Goal: Task Accomplishment & Management: Complete application form

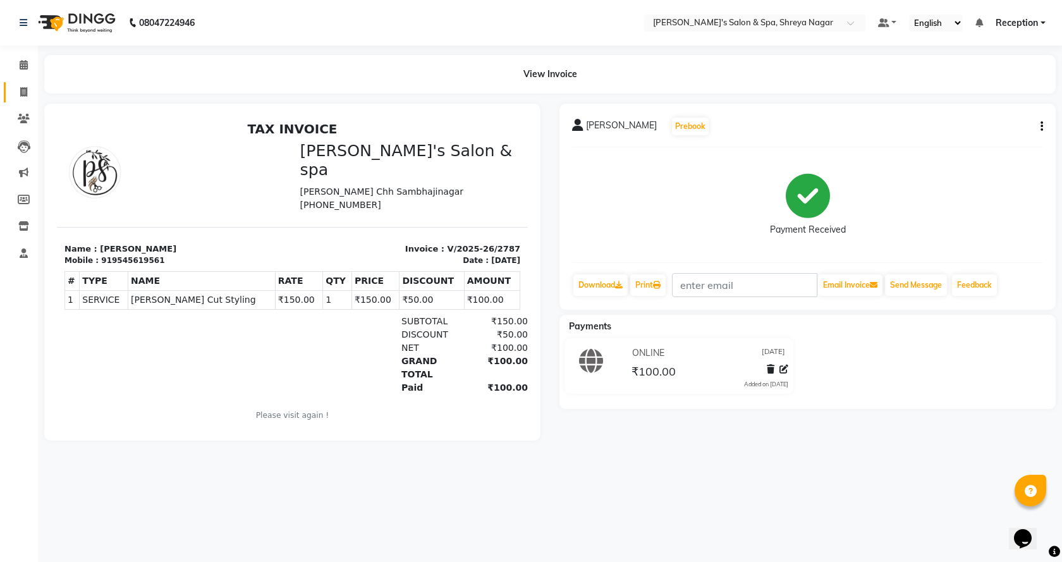
click at [17, 101] on link "Invoice" at bounding box center [19, 92] width 30 height 21
select select "7591"
select select "service"
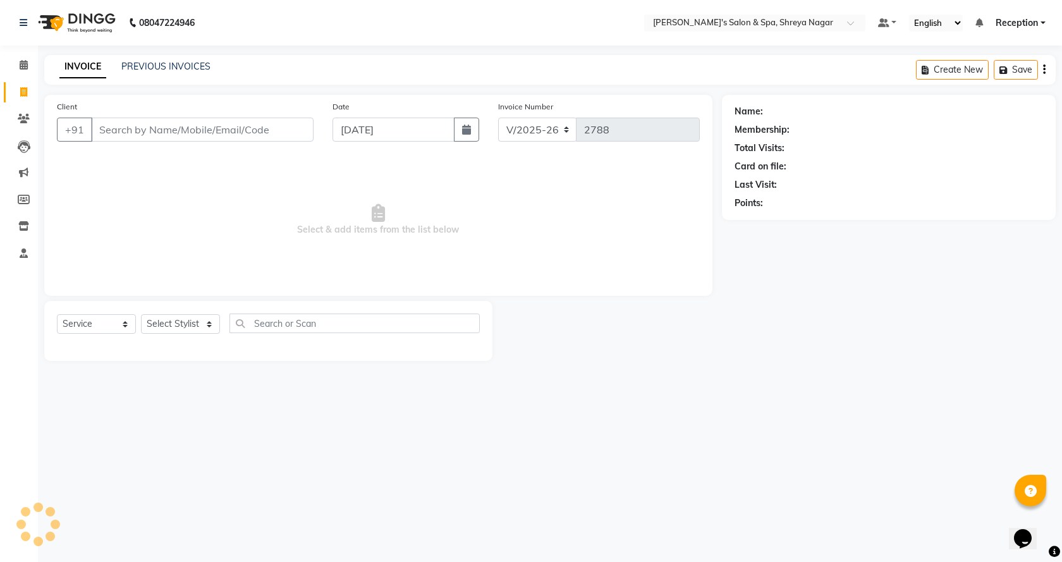
click at [140, 118] on input "Client" at bounding box center [202, 130] width 222 height 24
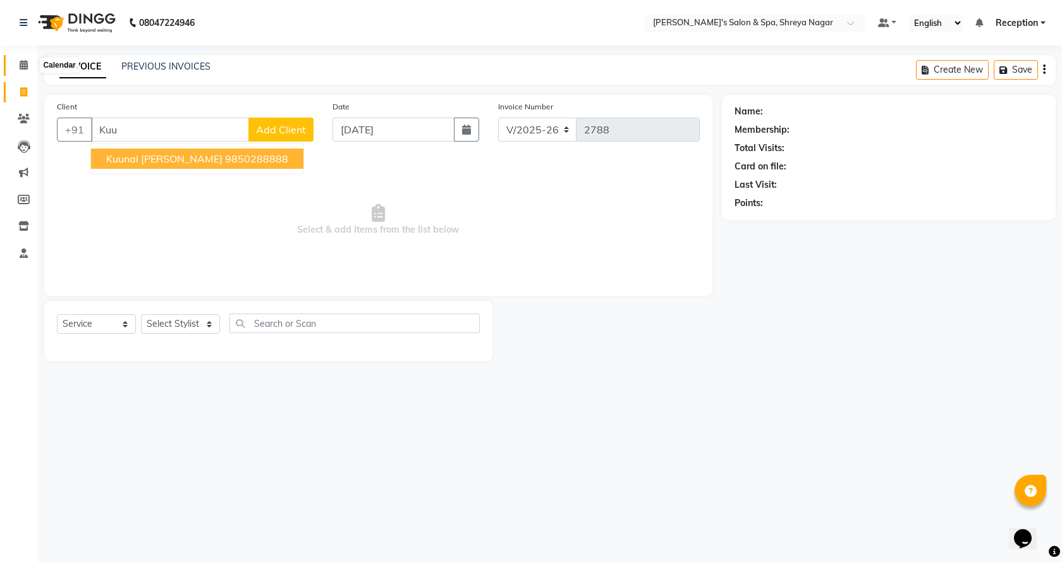
click at [20, 69] on icon at bounding box center [24, 64] width 8 height 9
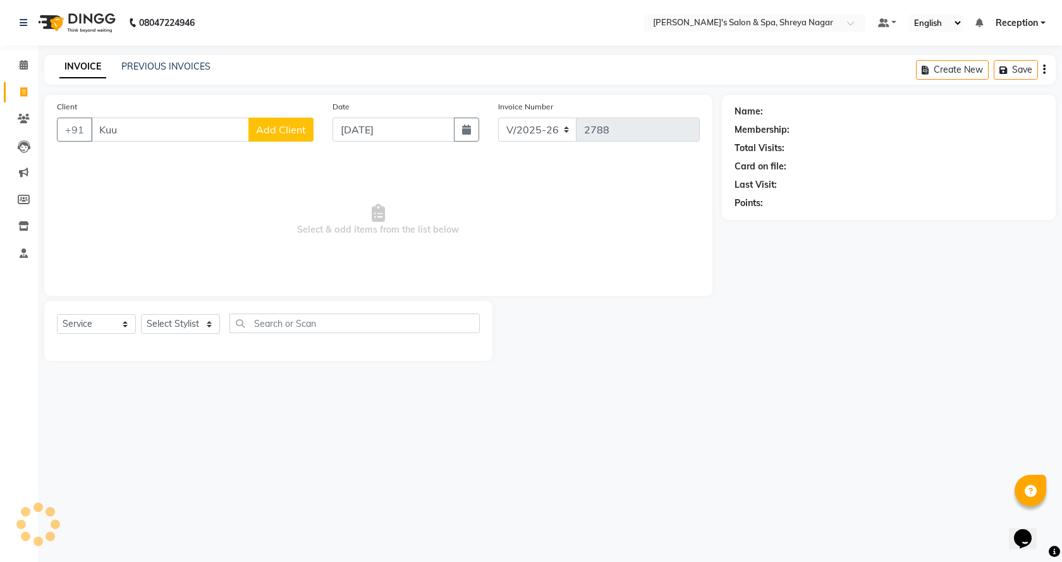
click at [170, 142] on div "Client +91 Kuu Add Client" at bounding box center [185, 126] width 276 height 52
click at [171, 132] on input "Kuu" at bounding box center [170, 130] width 158 height 24
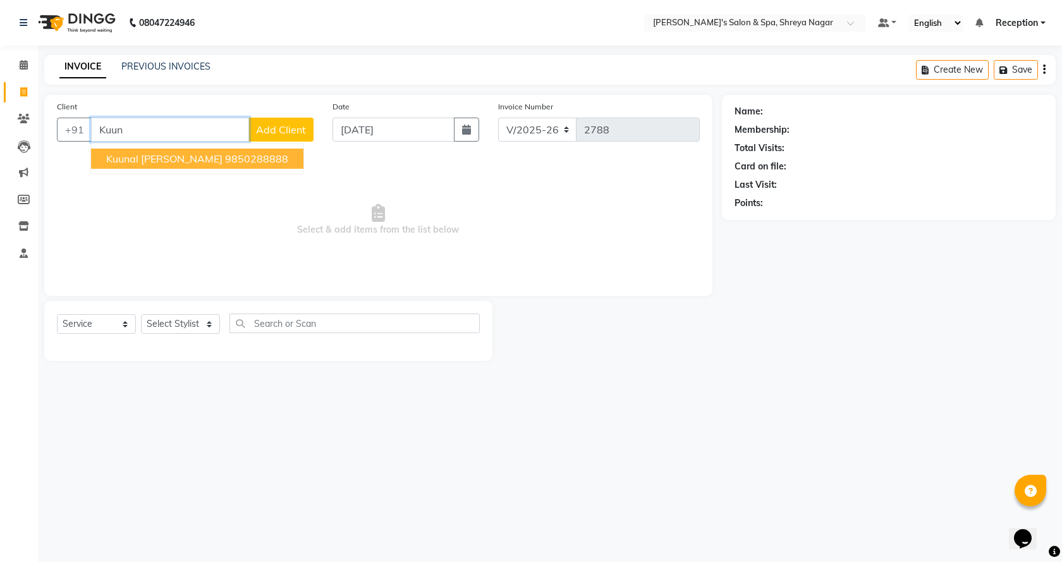
click at [147, 155] on span "Kuunal [PERSON_NAME]" at bounding box center [164, 158] width 116 height 13
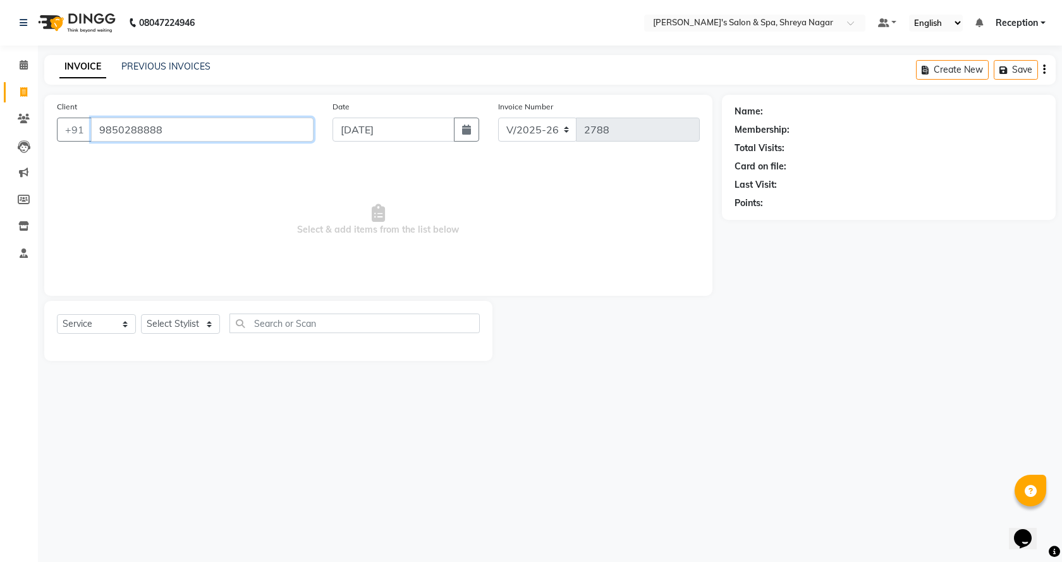
type input "9850288888"
select select "1: Object"
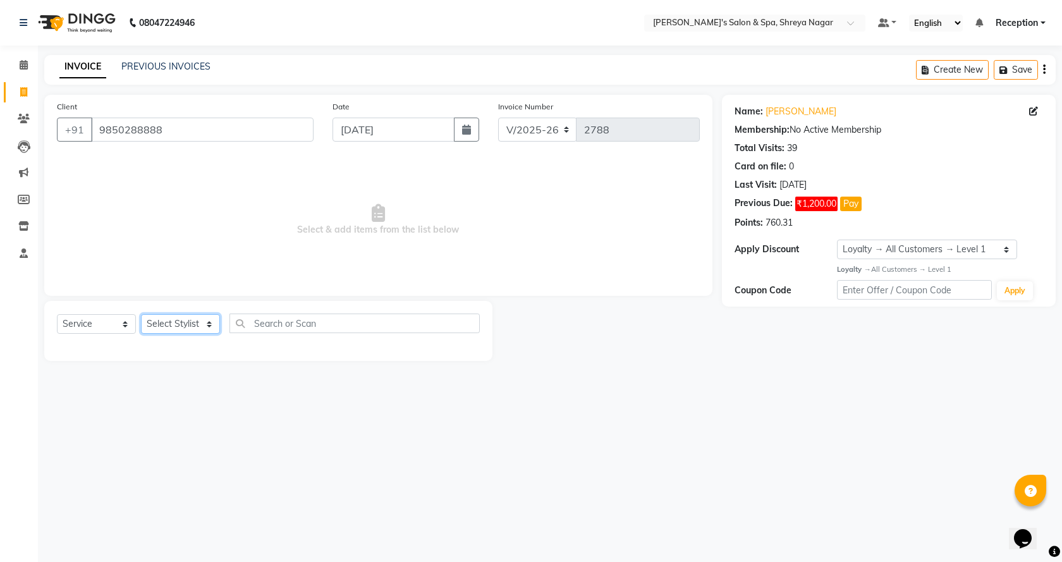
drag, startPoint x: 208, startPoint y: 321, endPoint x: 211, endPoint y: 330, distance: 9.4
click at [208, 321] on select "Select Stylist [PERSON_NAME] [PERSON_NAME] [PERSON_NAME] Product Reception" at bounding box center [180, 324] width 79 height 20
select select "67482"
click at [141, 314] on select "Select Stylist [PERSON_NAME] [PERSON_NAME] [PERSON_NAME] Product Reception" at bounding box center [180, 324] width 79 height 20
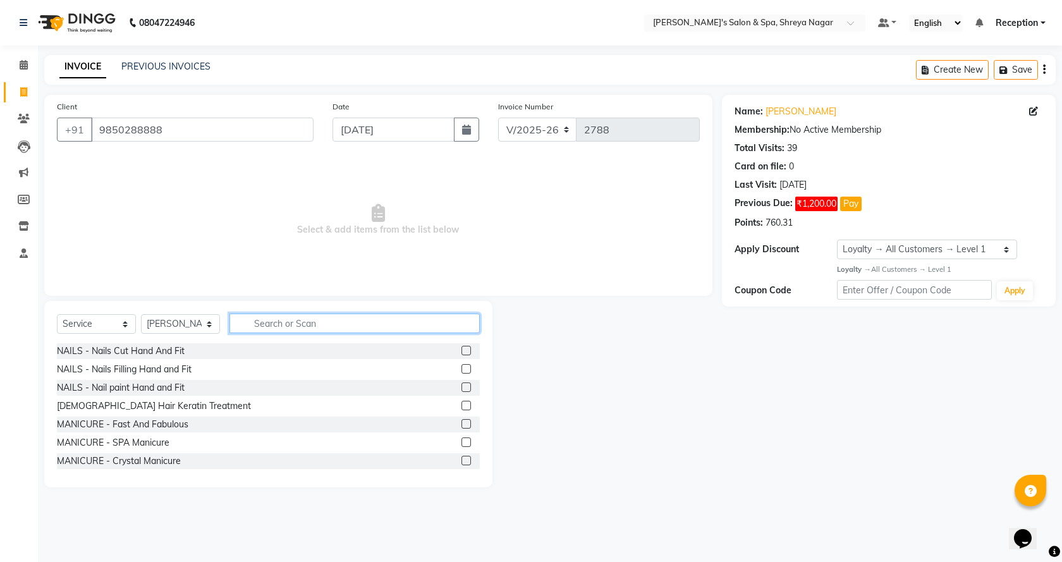
click at [299, 319] on input "text" at bounding box center [354, 323] width 250 height 20
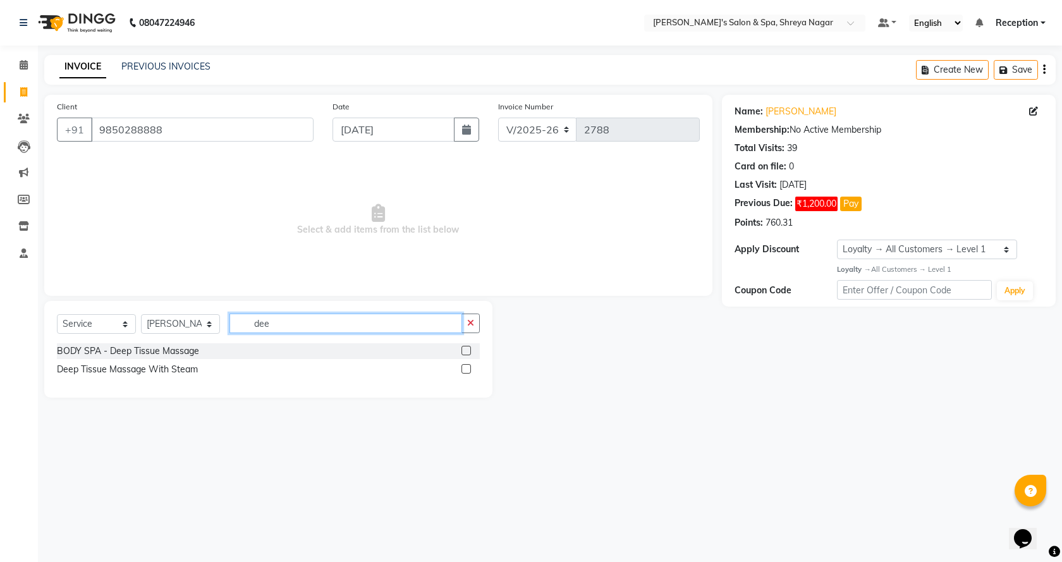
type input "dee"
click at [466, 352] on label at bounding box center [465, 350] width 9 height 9
click at [466, 352] on input "checkbox" at bounding box center [465, 351] width 8 height 8
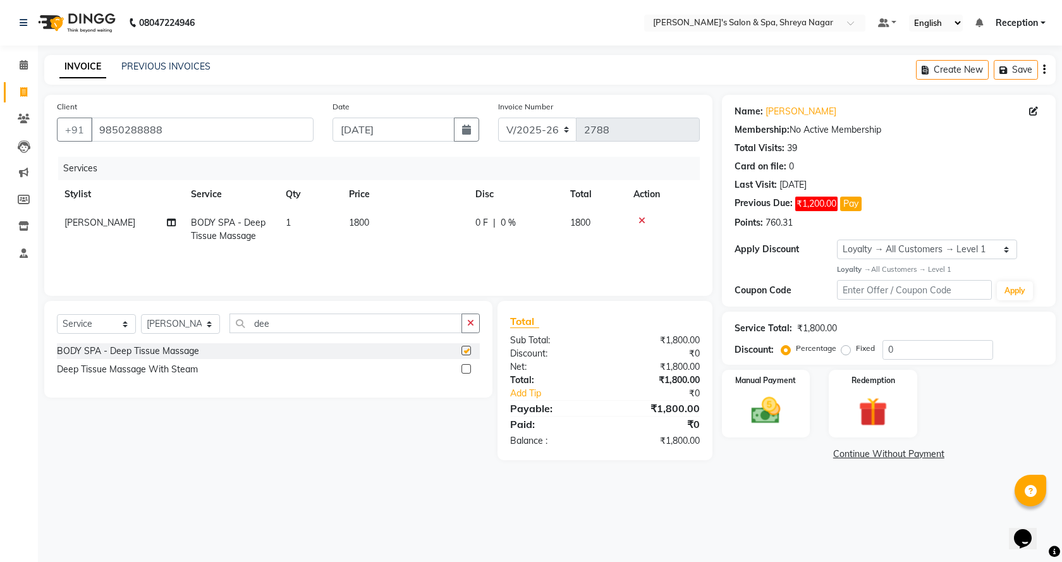
checkbox input "false"
drag, startPoint x: 376, startPoint y: 245, endPoint x: 416, endPoint y: 204, distance: 57.6
click at [378, 244] on td "1800" at bounding box center [404, 230] width 126 height 42
select select "67482"
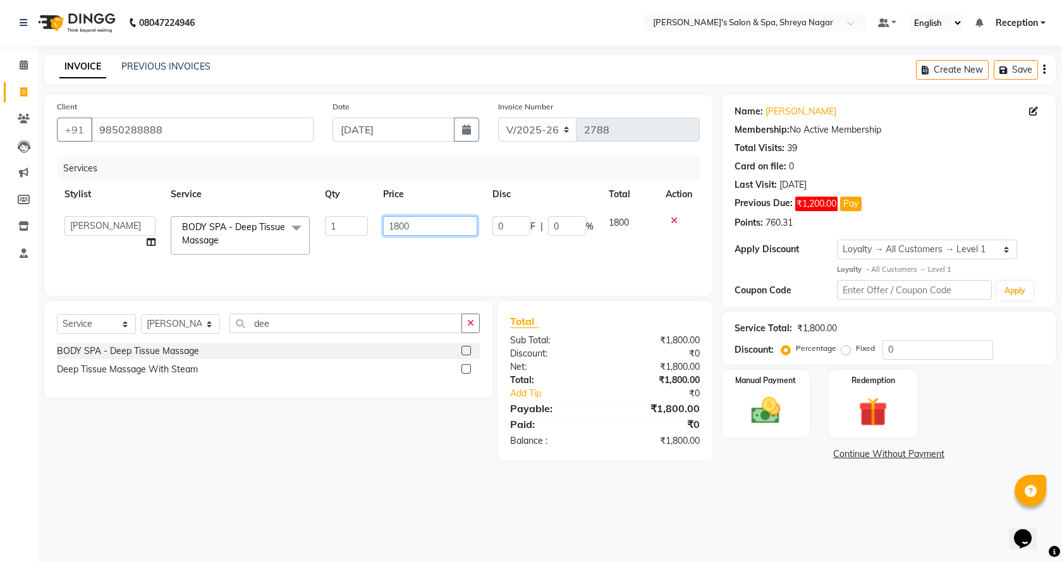
click at [416, 230] on input "1800" at bounding box center [430, 226] width 94 height 20
type input "3000"
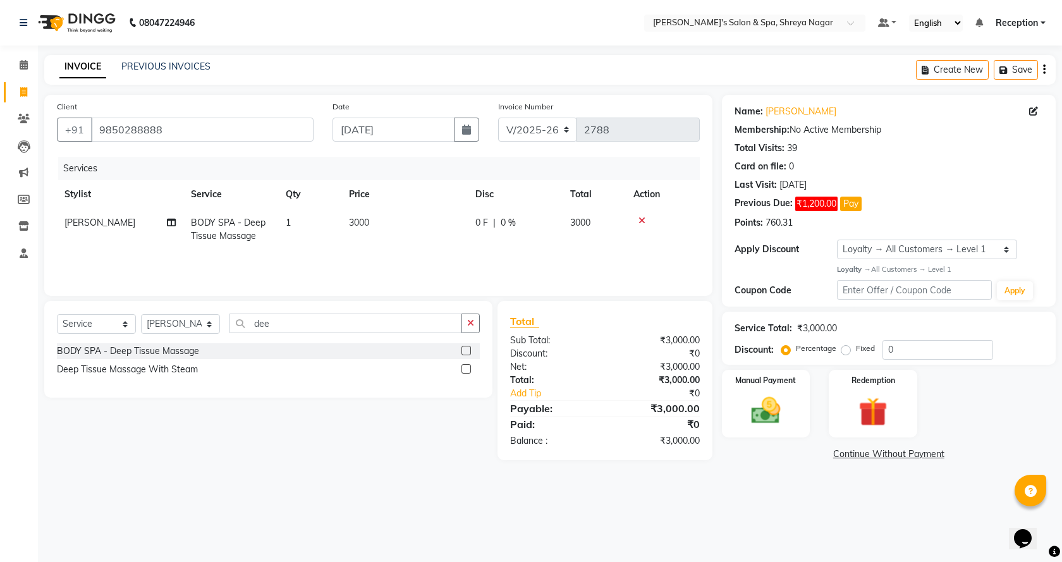
click at [322, 210] on td "1" at bounding box center [309, 230] width 63 height 42
select select "67482"
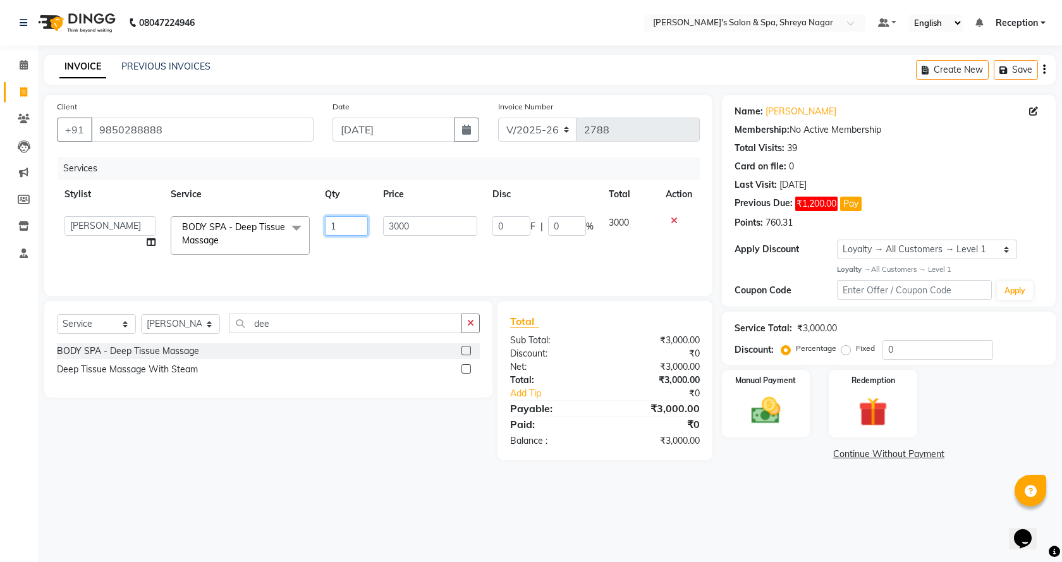
click at [336, 224] on input "1" at bounding box center [347, 226] width 44 height 20
type input "2"
drag, startPoint x: 870, startPoint y: 538, endPoint x: 793, endPoint y: 559, distance: 79.7
click at [868, 540] on div "08047224946 Select Location × [PERSON_NAME]'s Salon & Spa, Shreya Nagar Default…" at bounding box center [531, 281] width 1062 height 562
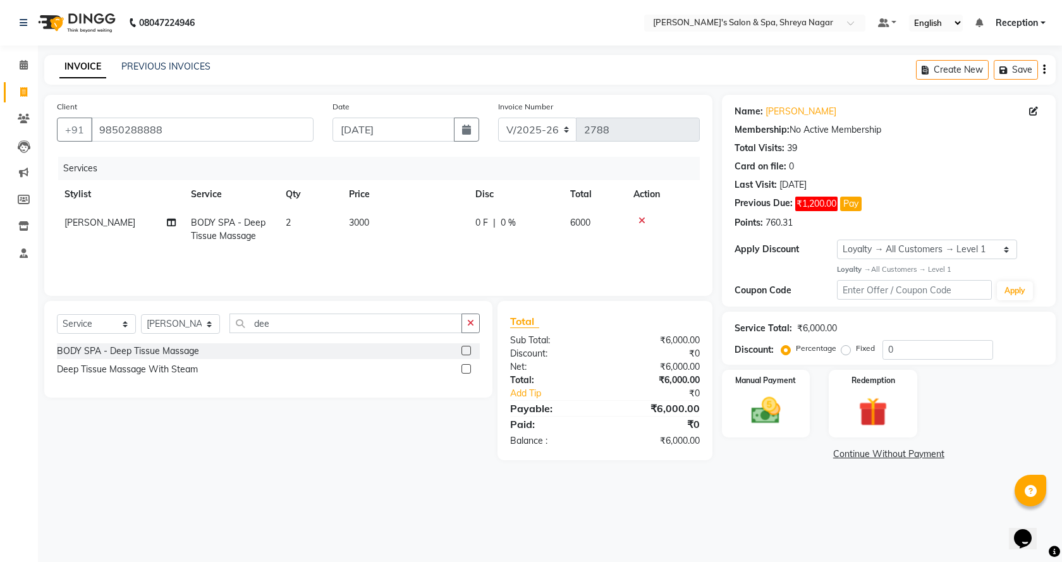
click at [356, 227] on span "3000" at bounding box center [359, 222] width 20 height 11
select select "67482"
click at [844, 498] on div "08047224946 Select Location × [PERSON_NAME]'s Salon & Spa, Shreya Nagar Default…" at bounding box center [531, 281] width 1062 height 562
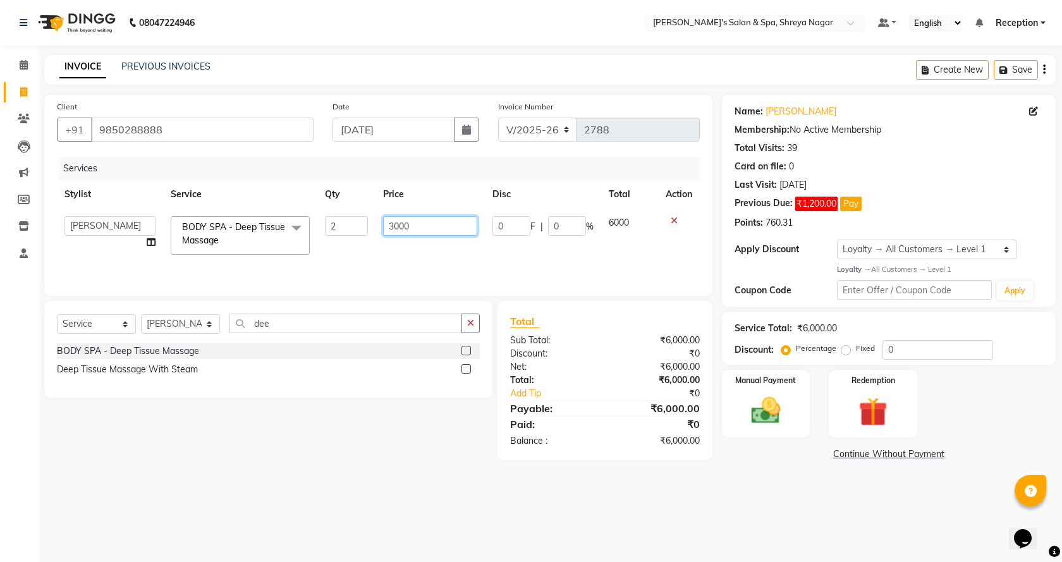
click at [393, 233] on input "3000" at bounding box center [430, 226] width 94 height 20
type input "4000"
click at [781, 490] on div "08047224946 Select Location × [PERSON_NAME]'s Salon & Spa, Shreya Nagar Default…" at bounding box center [531, 281] width 1062 height 562
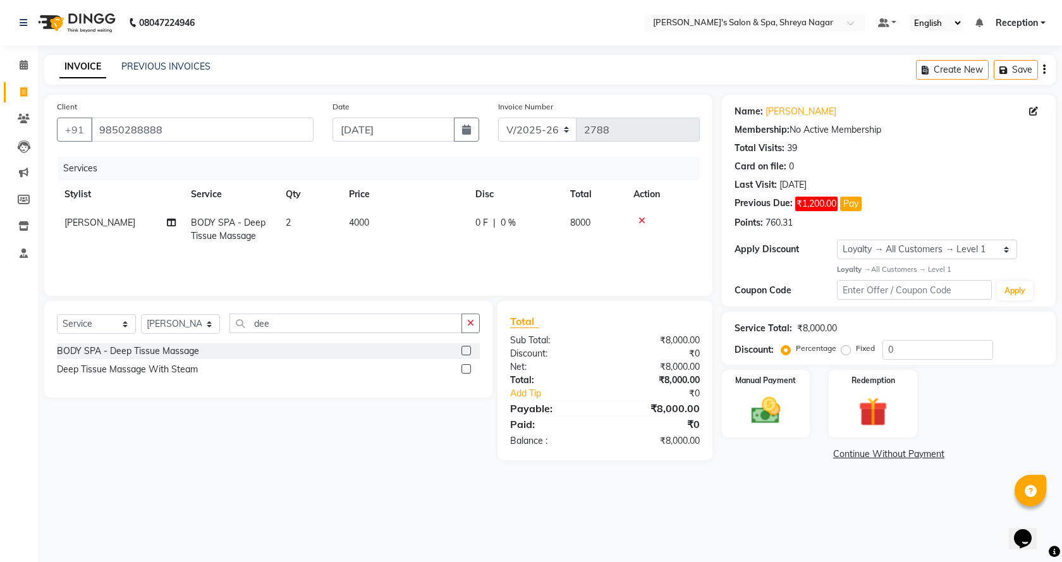
click at [355, 226] on span "4000" at bounding box center [359, 222] width 20 height 11
select select "67482"
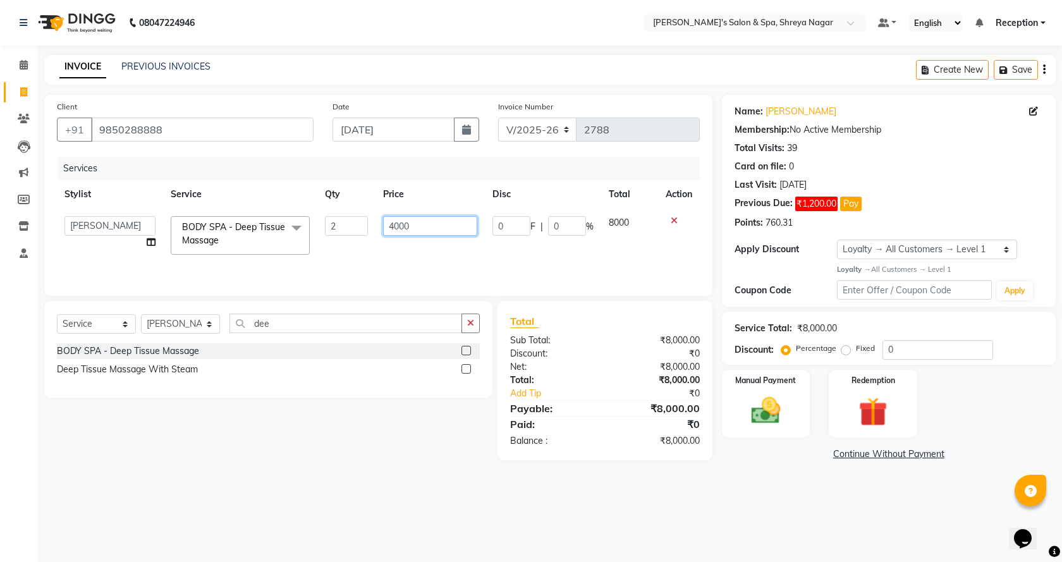
click at [392, 232] on input "4000" at bounding box center [430, 226] width 94 height 20
type input "3000"
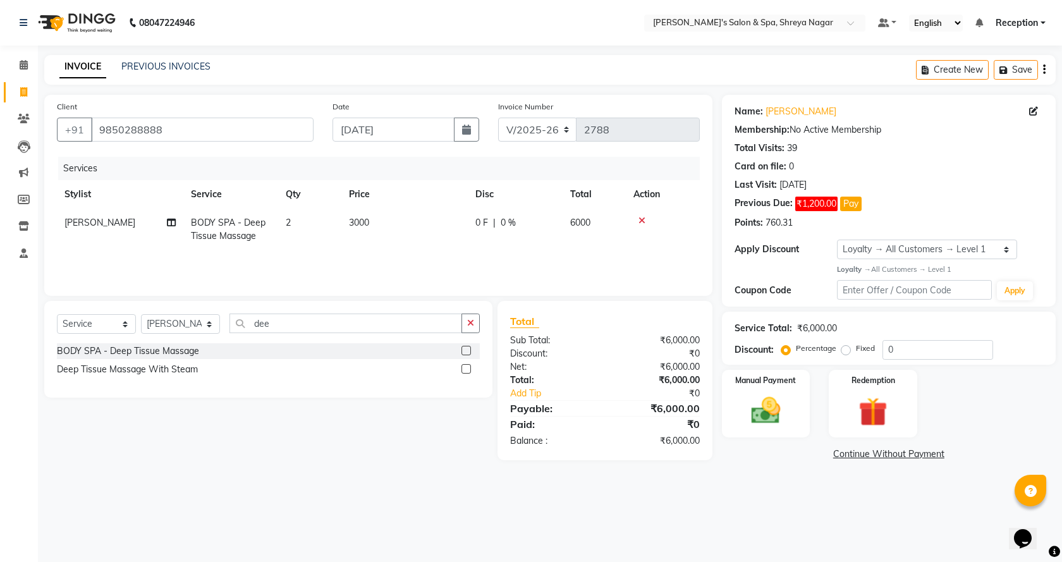
click at [822, 485] on div "08047224946 Select Location × [PERSON_NAME]'s Salon & Spa, Shreya Nagar Default…" at bounding box center [531, 281] width 1062 height 562
click at [837, 452] on link "Continue Without Payment" at bounding box center [888, 453] width 329 height 13
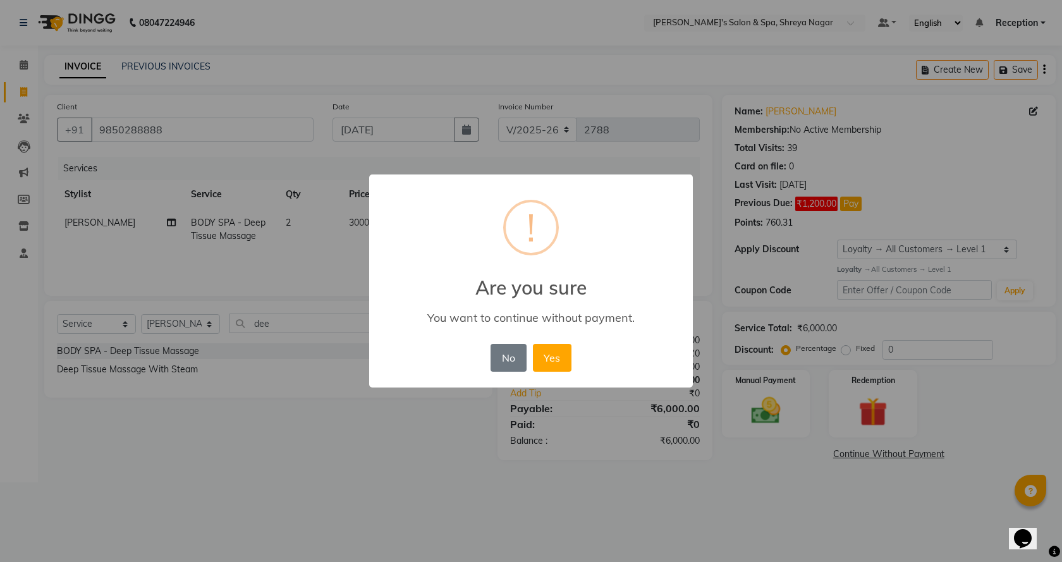
click at [771, 480] on div "× ! Are you sure You want to continue without payment. No No Yes" at bounding box center [531, 281] width 1062 height 562
click at [504, 363] on button "No" at bounding box center [507, 358] width 35 height 28
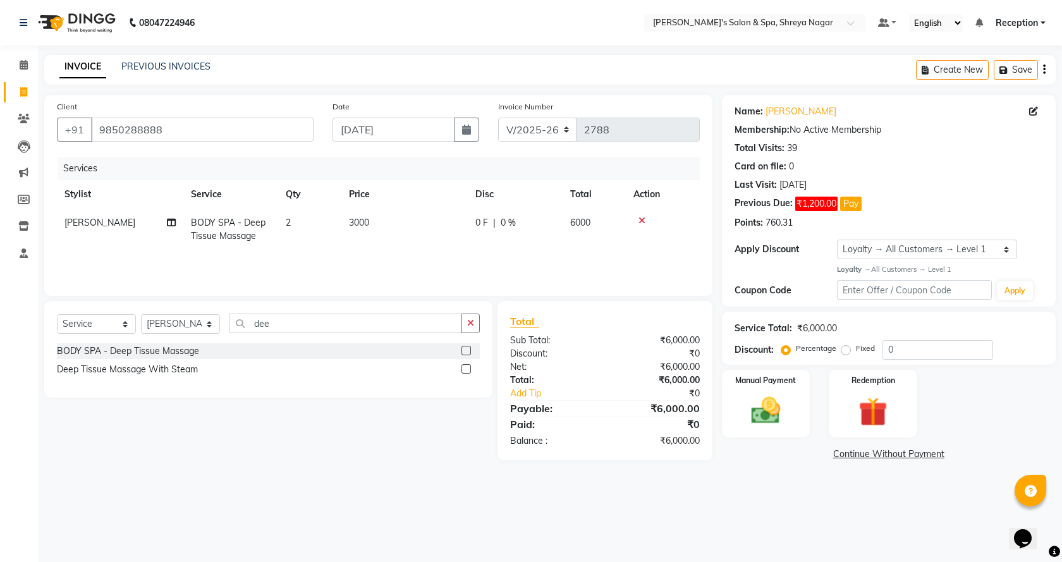
click at [322, 231] on td "2" at bounding box center [309, 230] width 63 height 42
select select "67482"
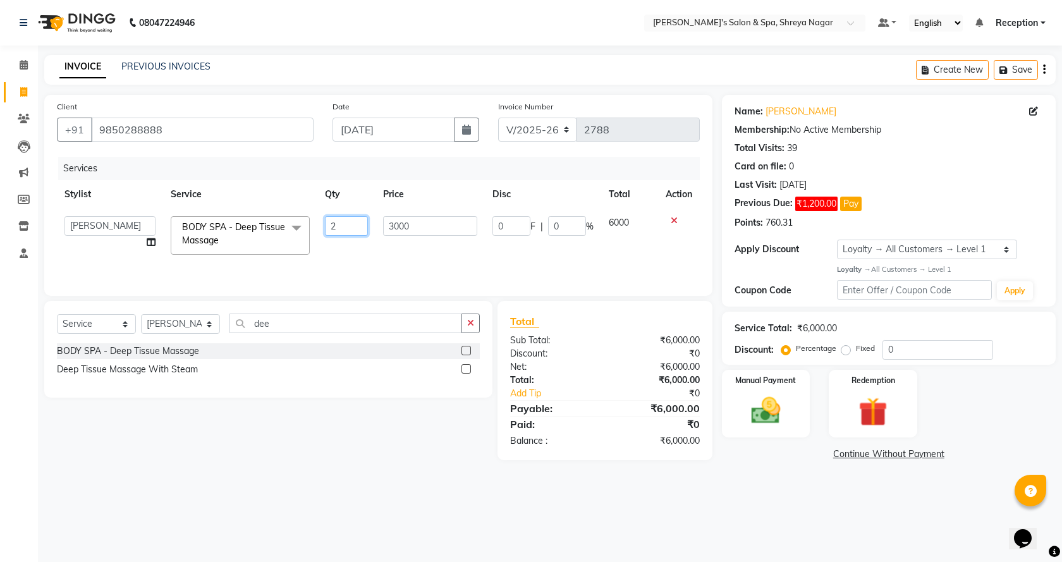
click at [361, 233] on input "2" at bounding box center [347, 226] width 44 height 20
type input "3"
type input "2"
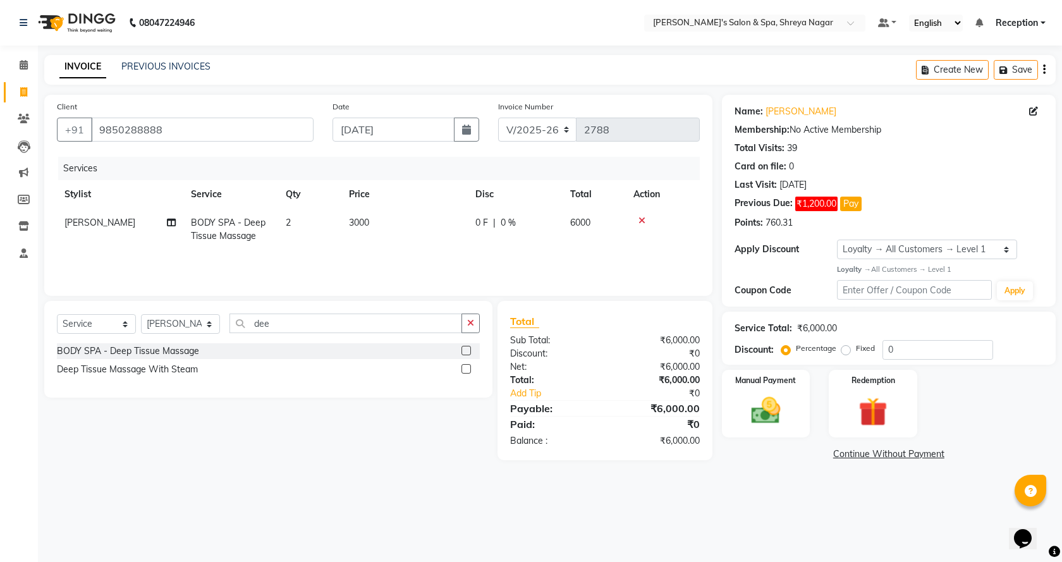
click at [376, 219] on td "3000" at bounding box center [404, 230] width 126 height 42
select select "67482"
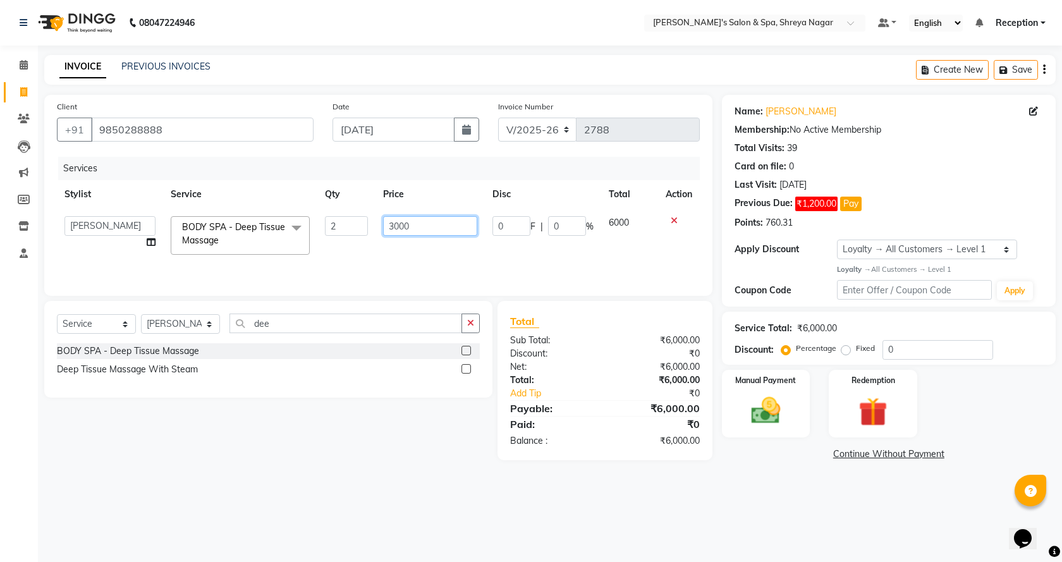
click at [399, 225] on input "3000" at bounding box center [430, 226] width 94 height 20
type input "3500"
click at [800, 468] on main "INVOICE PREVIOUS INVOICES Create New Save Client [PHONE_NUMBER] Date [DATE] Inv…" at bounding box center [550, 268] width 1024 height 427
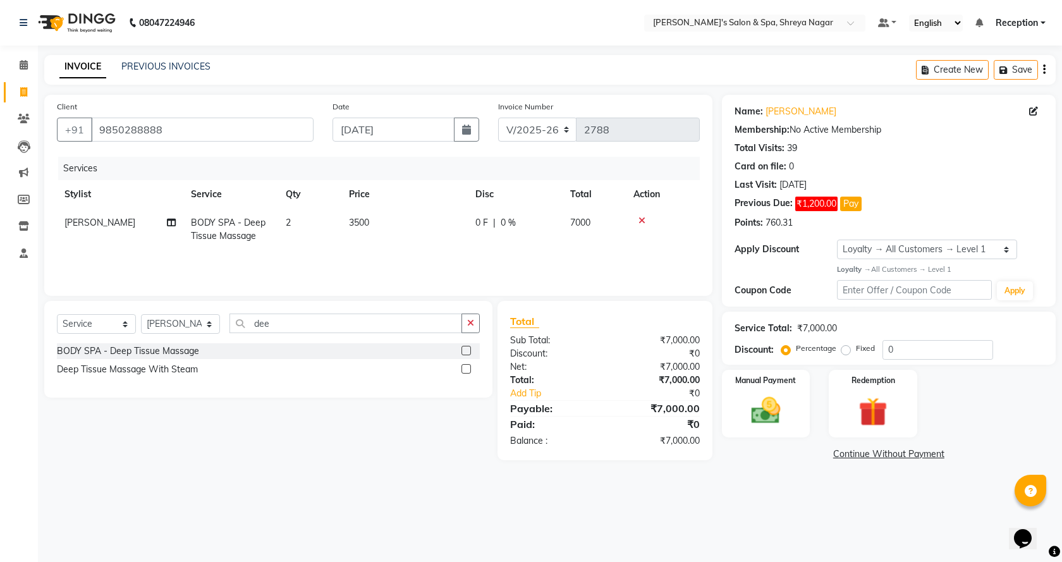
click at [856, 348] on label "Fixed" at bounding box center [865, 348] width 19 height 11
click at [848, 348] on input "Fixed" at bounding box center [848, 348] width 9 height 9
radio input "true"
click at [912, 358] on input "0" at bounding box center [937, 350] width 111 height 20
type input "0200"
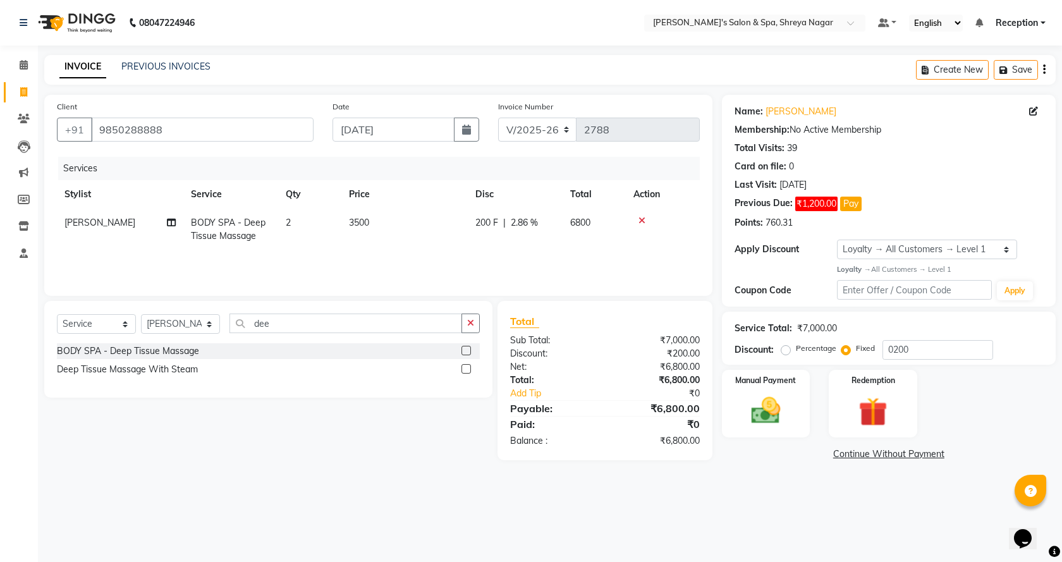
click at [876, 452] on link "Continue Without Payment" at bounding box center [888, 453] width 329 height 13
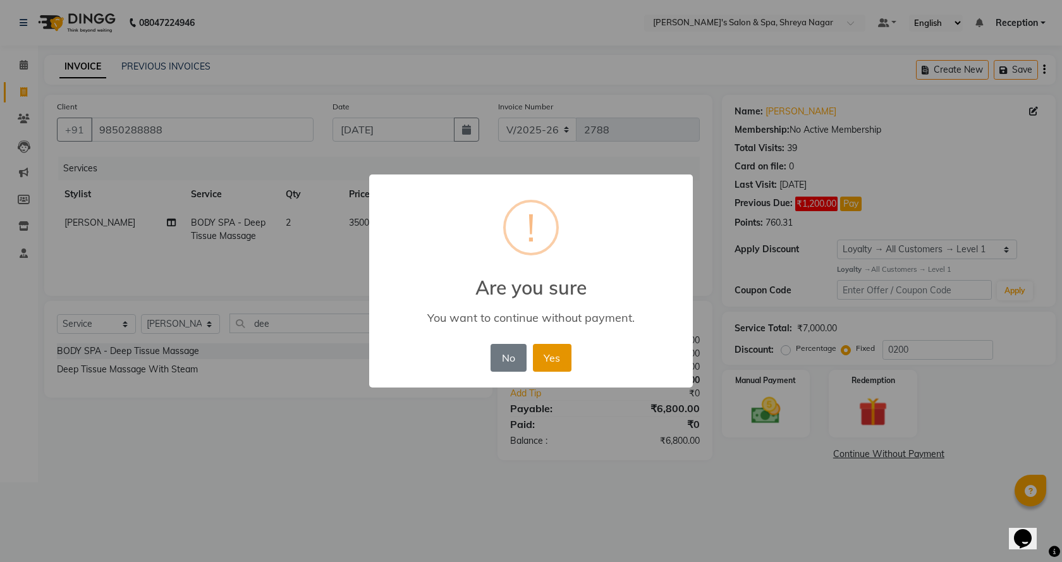
click at [555, 355] on button "Yes" at bounding box center [552, 358] width 39 height 28
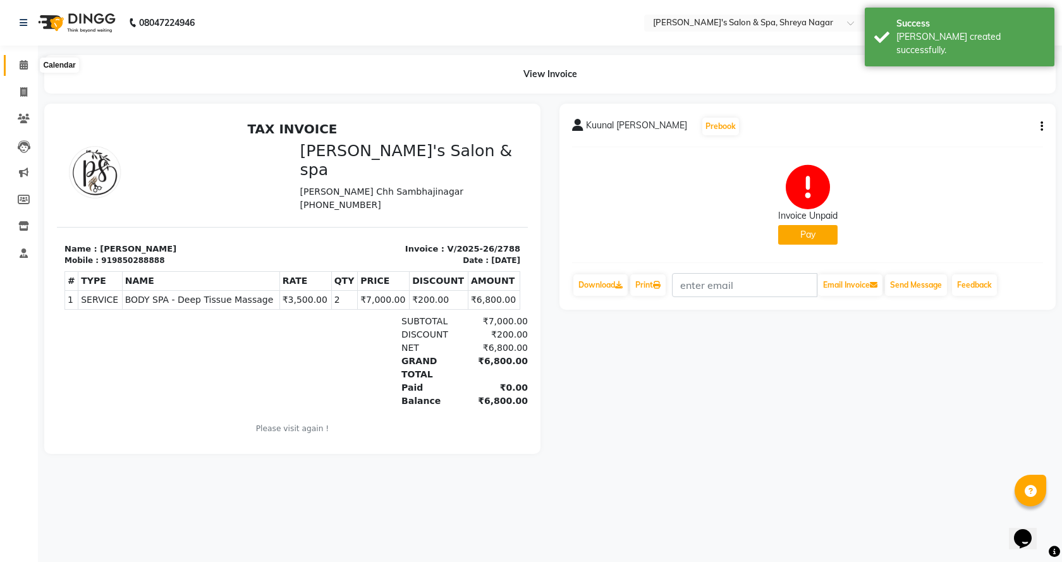
click at [18, 61] on span at bounding box center [24, 65] width 22 height 15
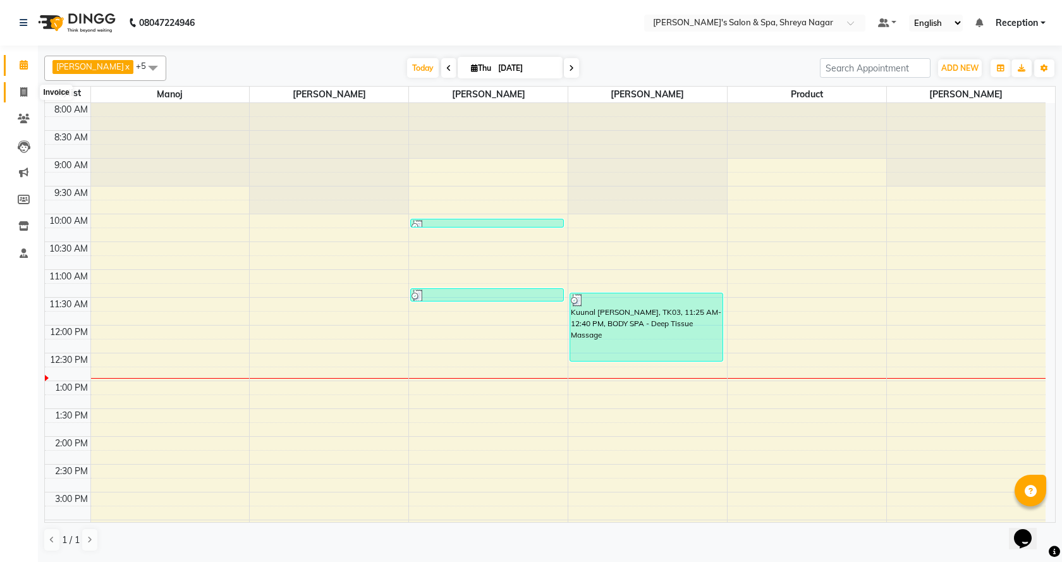
click at [27, 92] on icon at bounding box center [23, 91] width 7 height 9
select select "service"
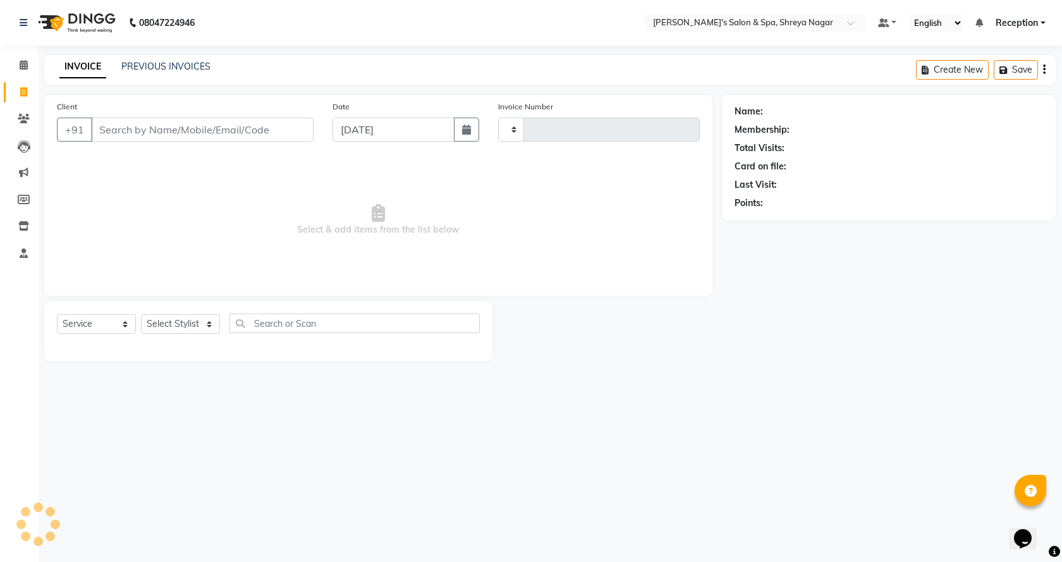
type input "2789"
select select "7591"
click at [245, 126] on input "Client" at bounding box center [202, 130] width 222 height 24
click at [245, 133] on input "Client" at bounding box center [202, 130] width 222 height 24
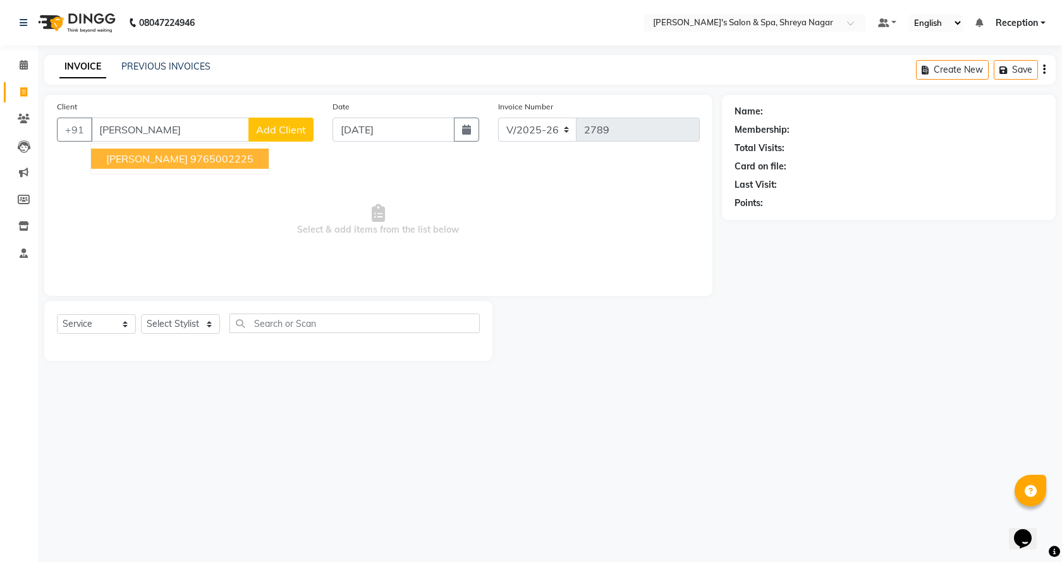
click at [205, 160] on ngb-highlight "9765002225" at bounding box center [221, 158] width 63 height 13
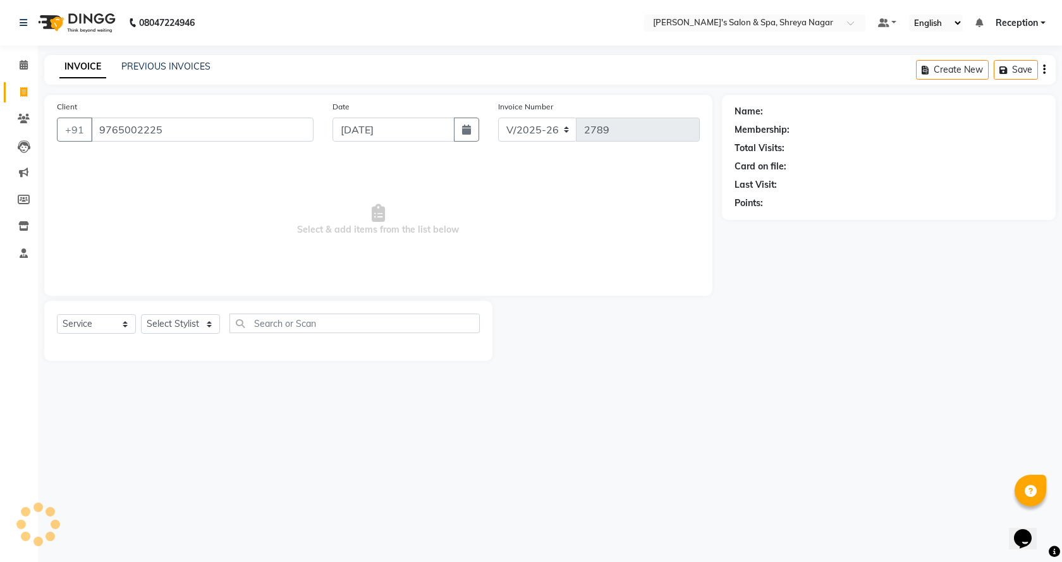
type input "9765002225"
select select "1: Object"
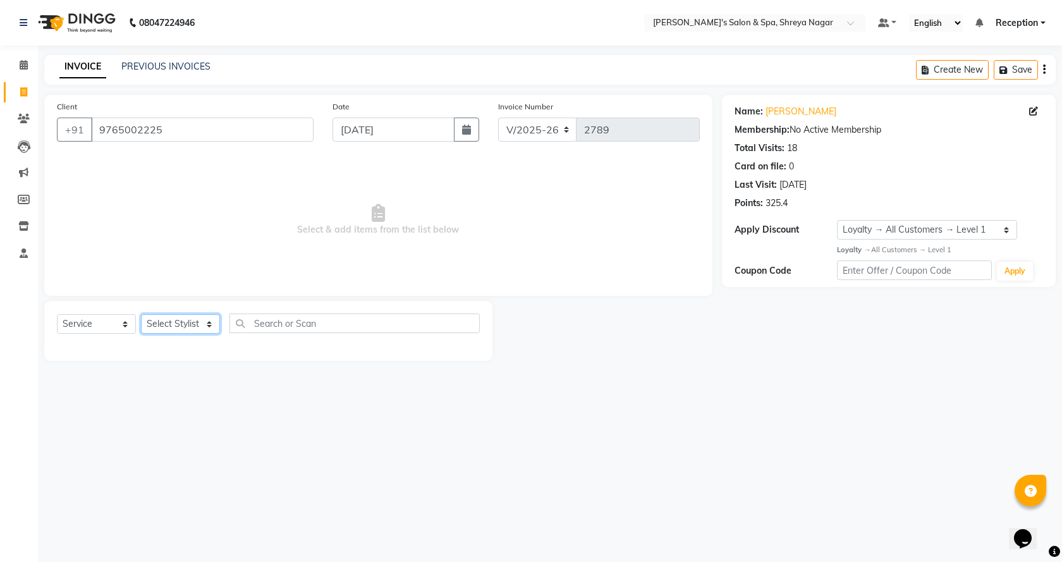
click at [171, 320] on select "Select Stylist [PERSON_NAME] [PERSON_NAME] [PERSON_NAME] Product Reception" at bounding box center [180, 324] width 79 height 20
select select "67479"
click at [141, 314] on select "Select Stylist [PERSON_NAME] [PERSON_NAME] [PERSON_NAME] Product Reception" at bounding box center [180, 324] width 79 height 20
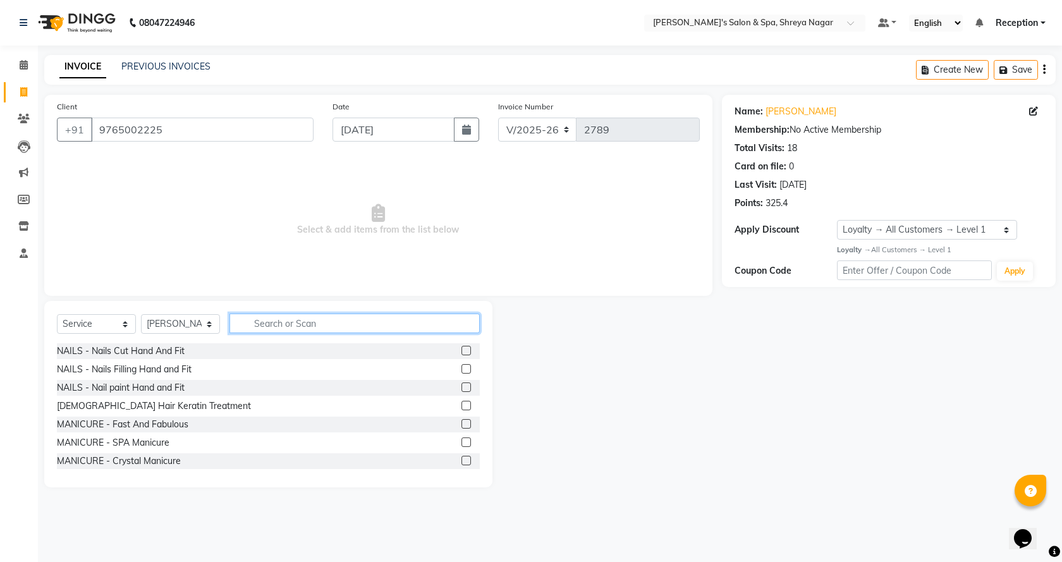
click at [318, 325] on input "text" at bounding box center [354, 323] width 250 height 20
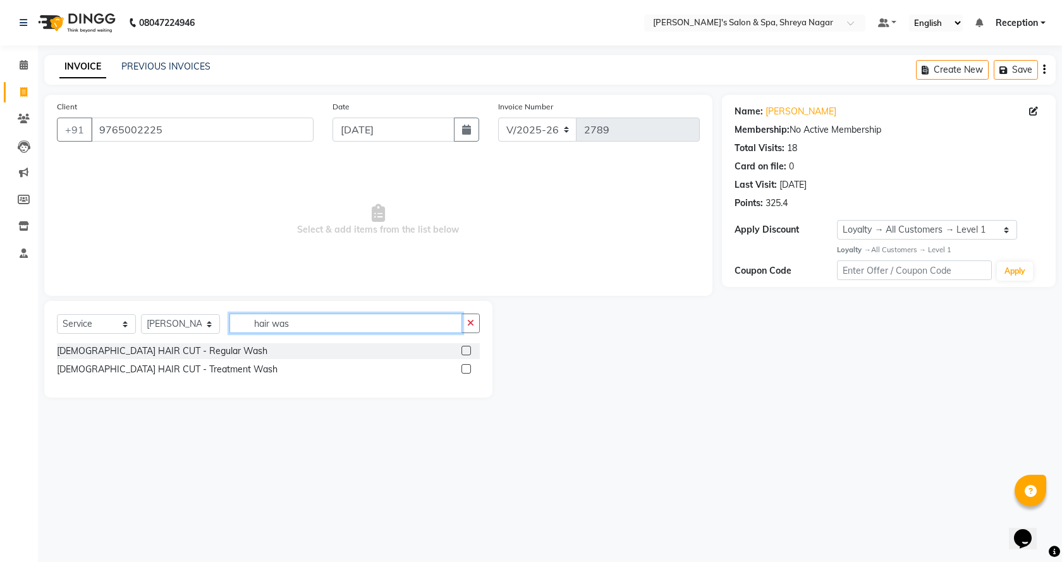
type input "hair was"
click at [463, 367] on label at bounding box center [465, 368] width 9 height 9
click at [463, 367] on input "checkbox" at bounding box center [465, 369] width 8 height 8
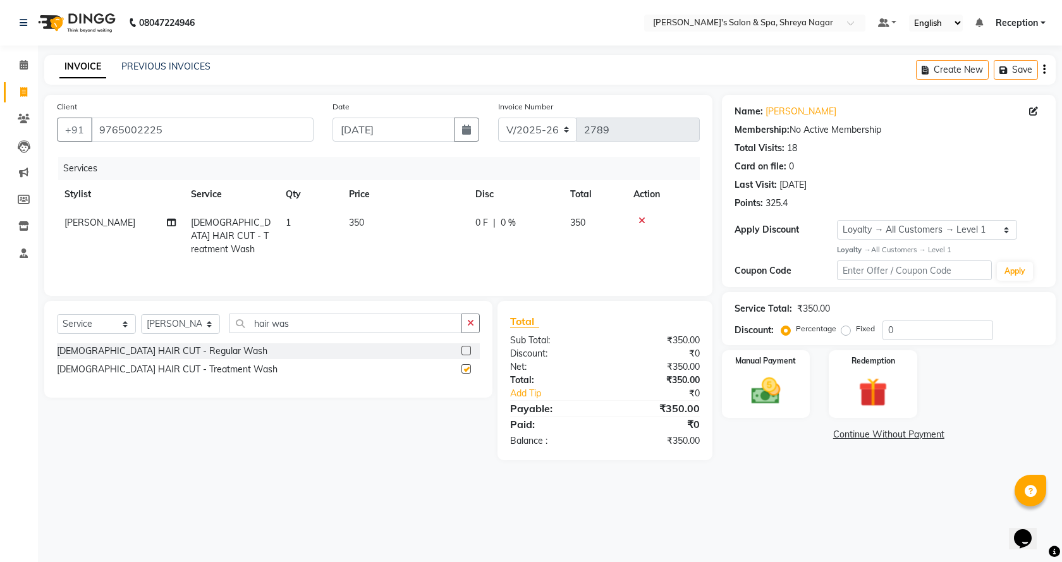
checkbox input "false"
click at [762, 390] on img at bounding box center [765, 390] width 49 height 35
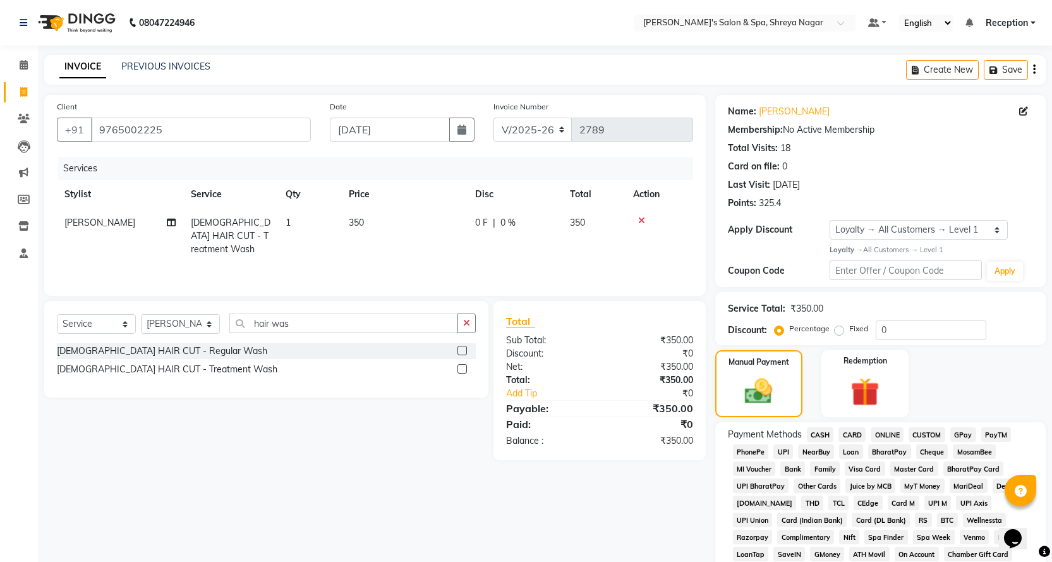
click at [827, 435] on span "CASH" at bounding box center [820, 434] width 27 height 15
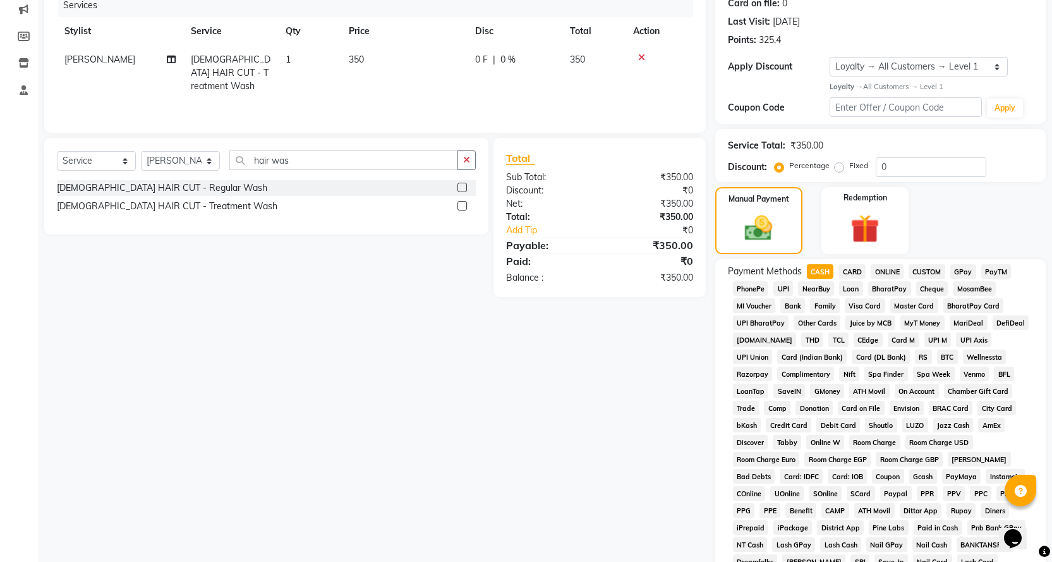
scroll to position [289, 0]
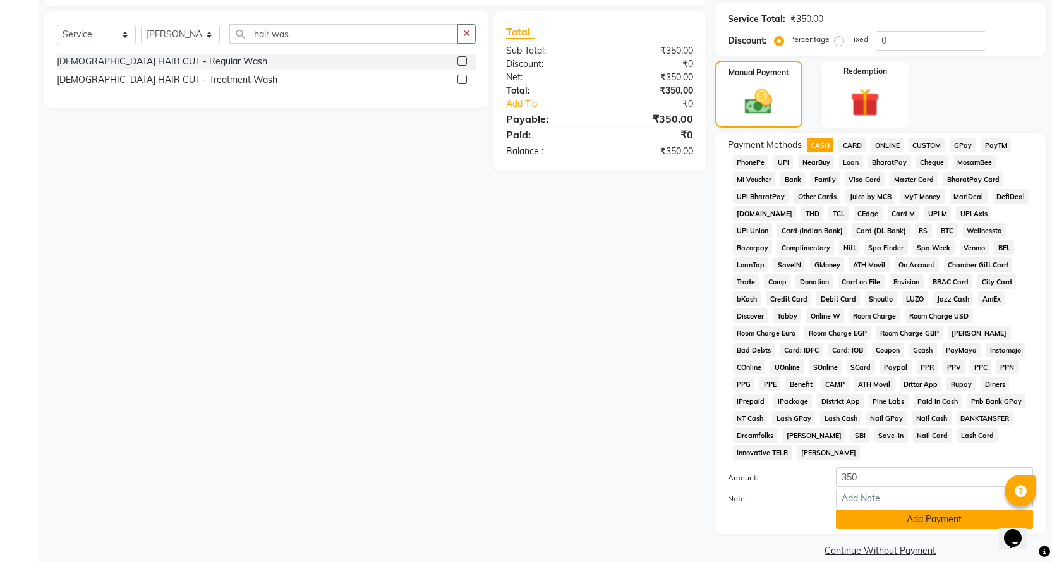
click at [930, 509] on button "Add Payment" at bounding box center [934, 519] width 197 height 20
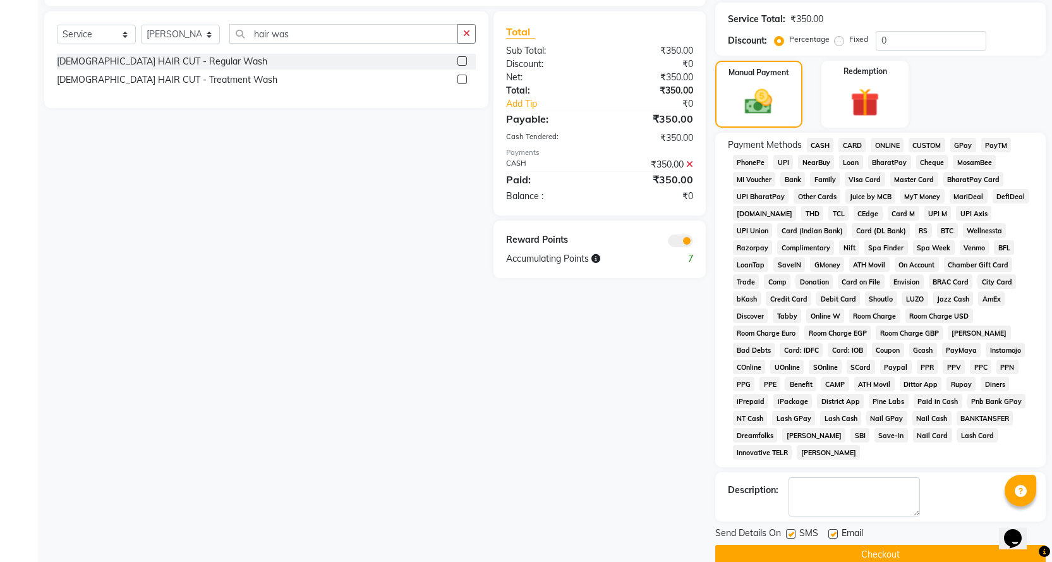
scroll to position [294, 0]
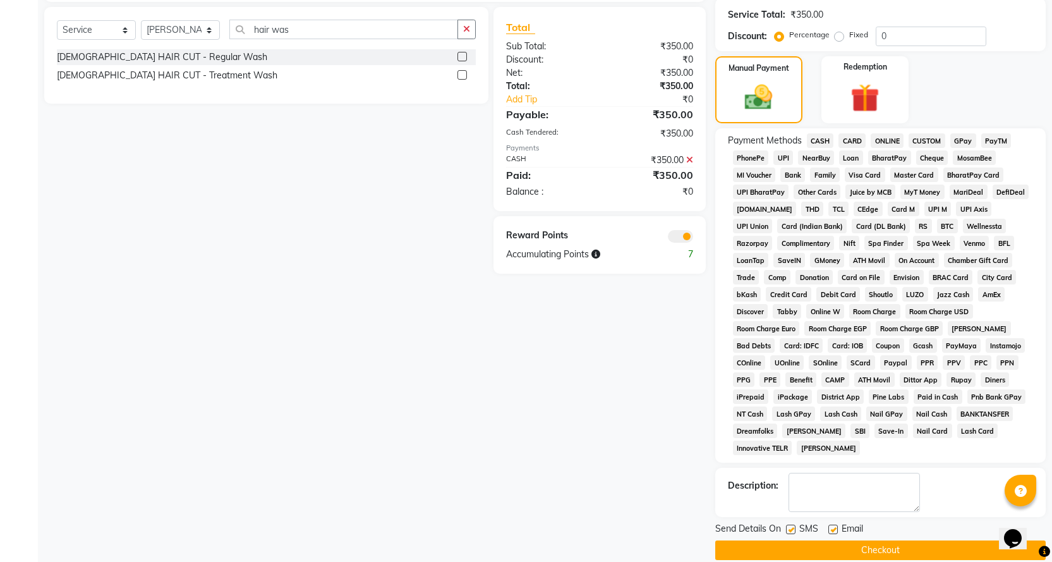
click at [913, 540] on button "Checkout" at bounding box center [880, 550] width 330 height 20
